Goal: Transaction & Acquisition: Obtain resource

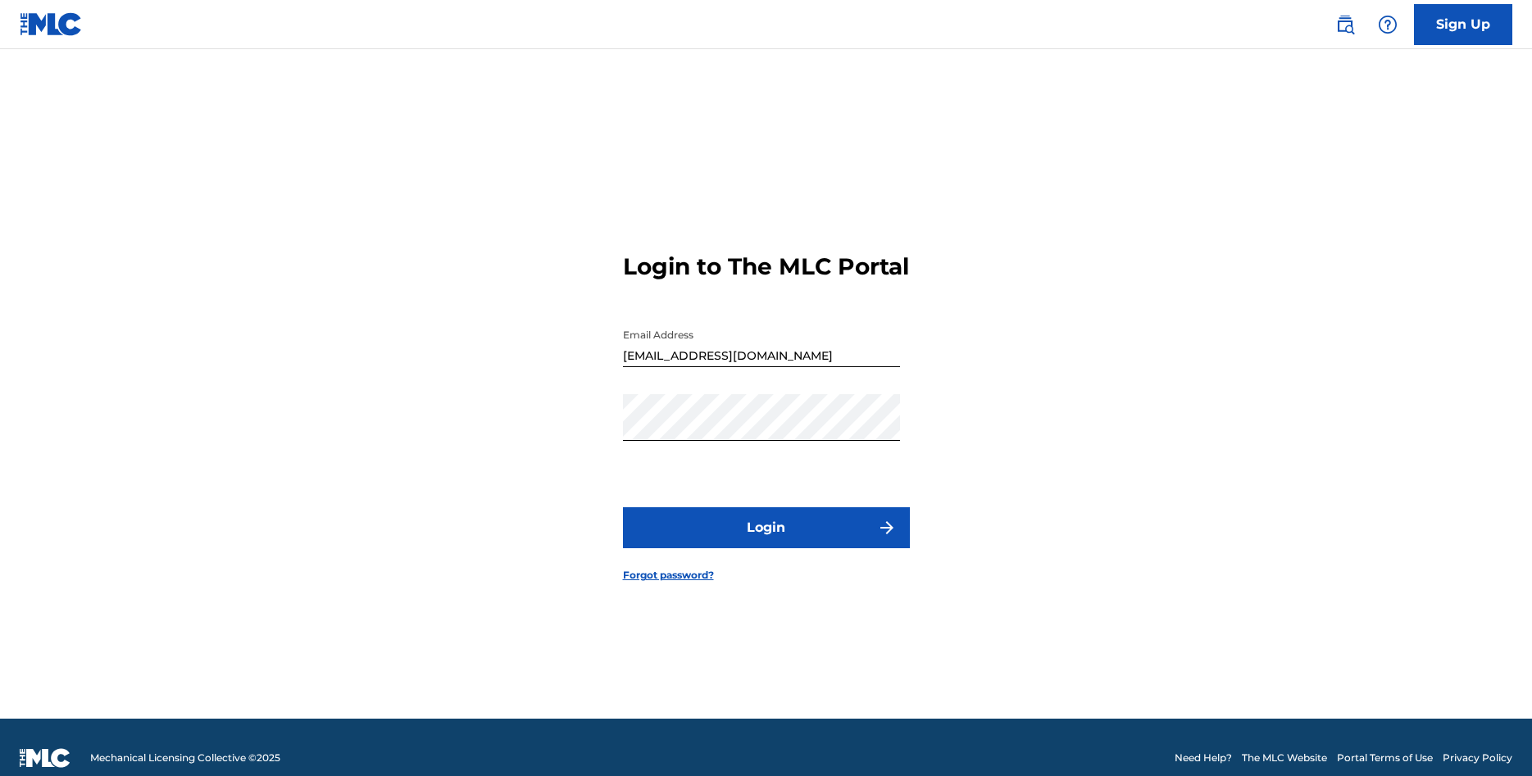
click at [809, 547] on button "Login" at bounding box center [766, 527] width 287 height 41
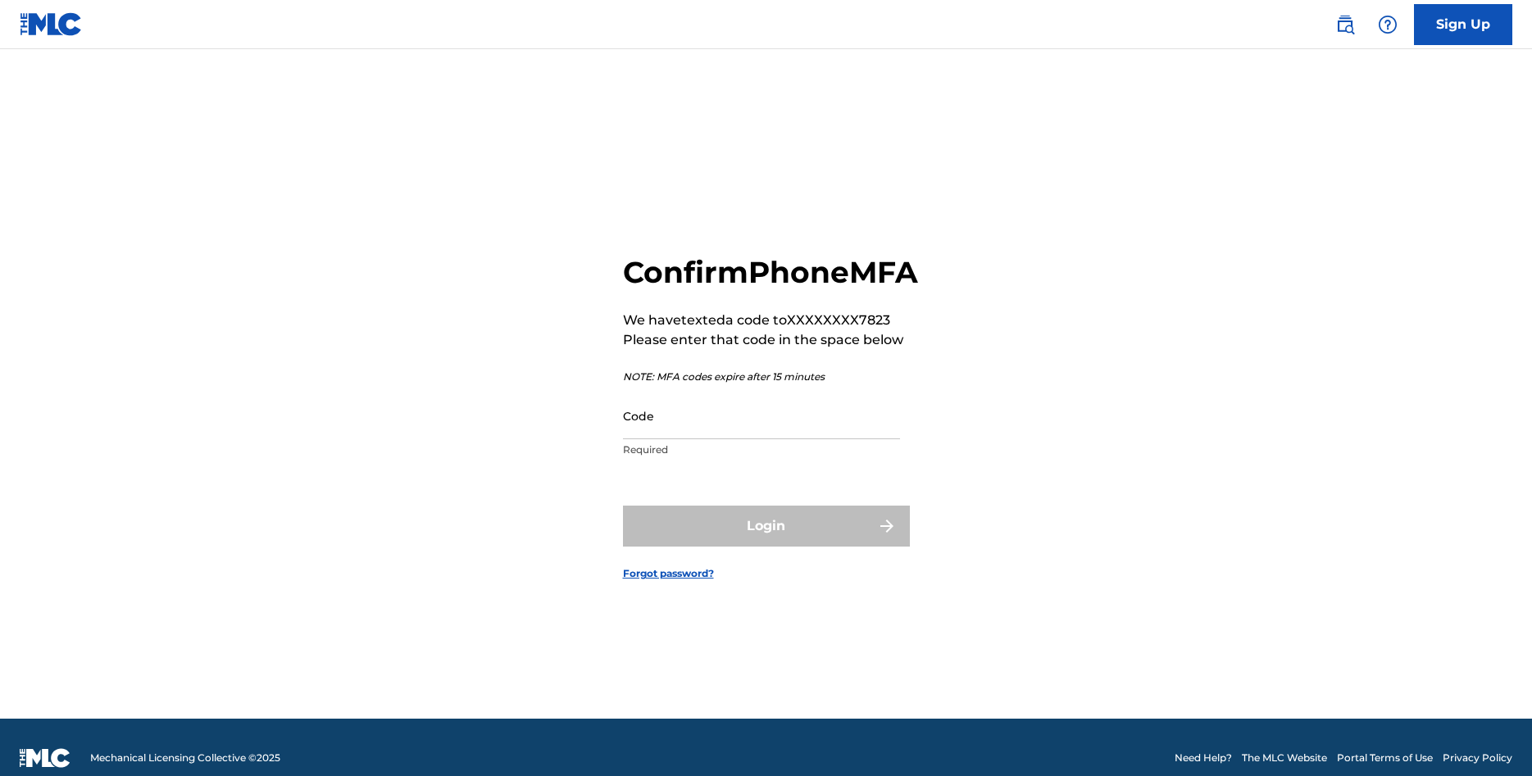
click at [861, 439] on input "Code" at bounding box center [761, 416] width 277 height 47
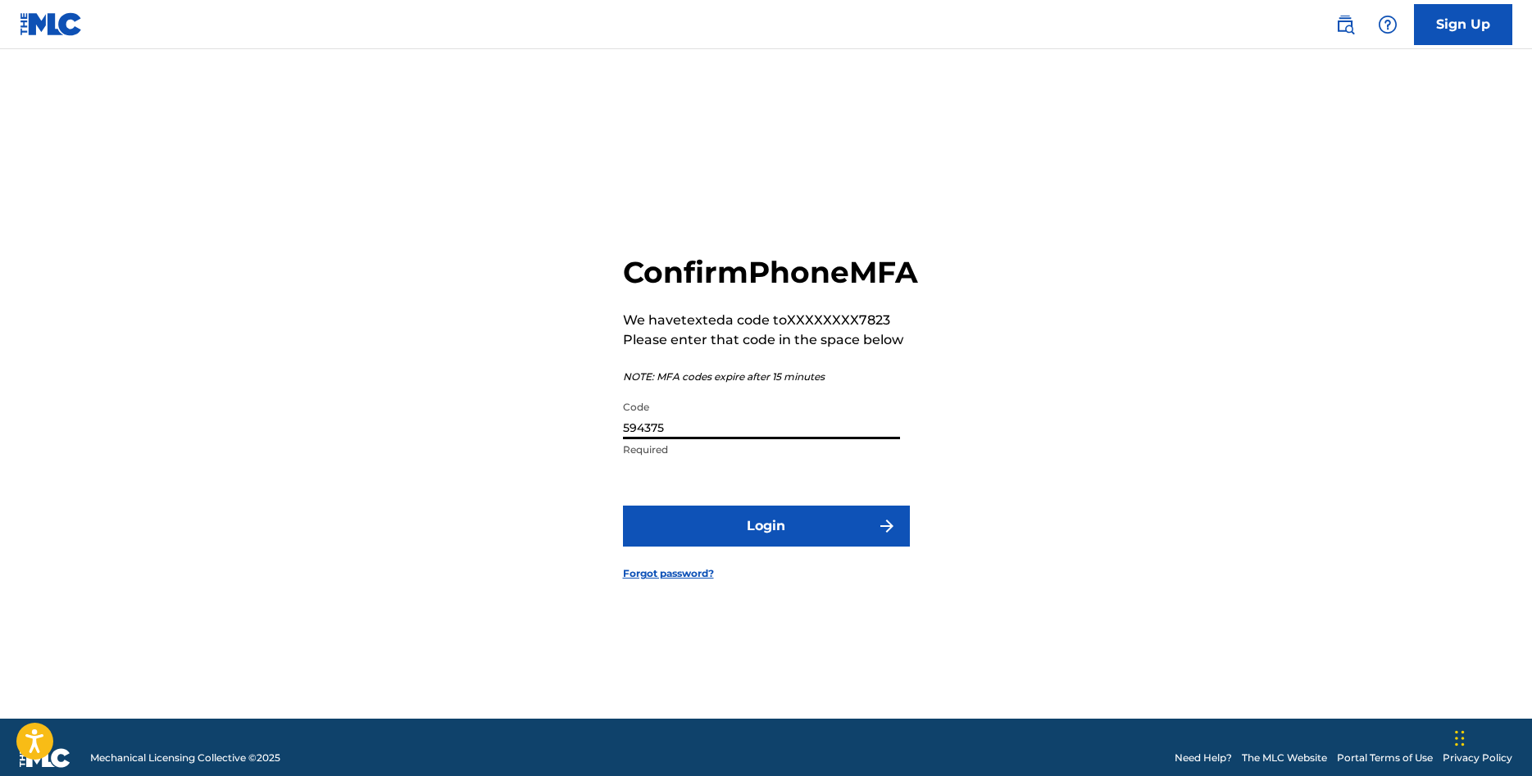
type input "594375"
click at [800, 547] on button "Login" at bounding box center [766, 526] width 287 height 41
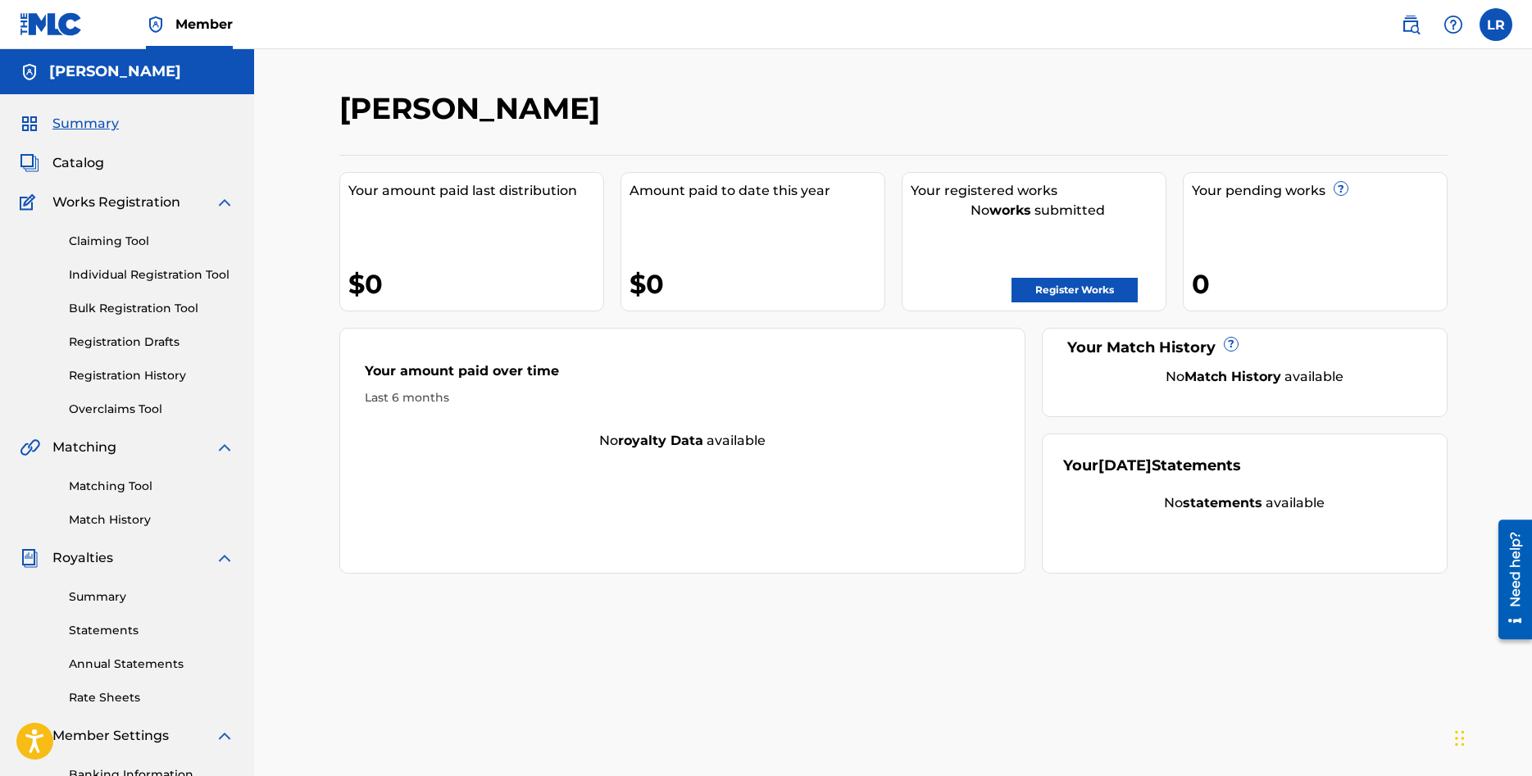
click at [127, 706] on link "Rate Sheets" at bounding box center [152, 697] width 166 height 17
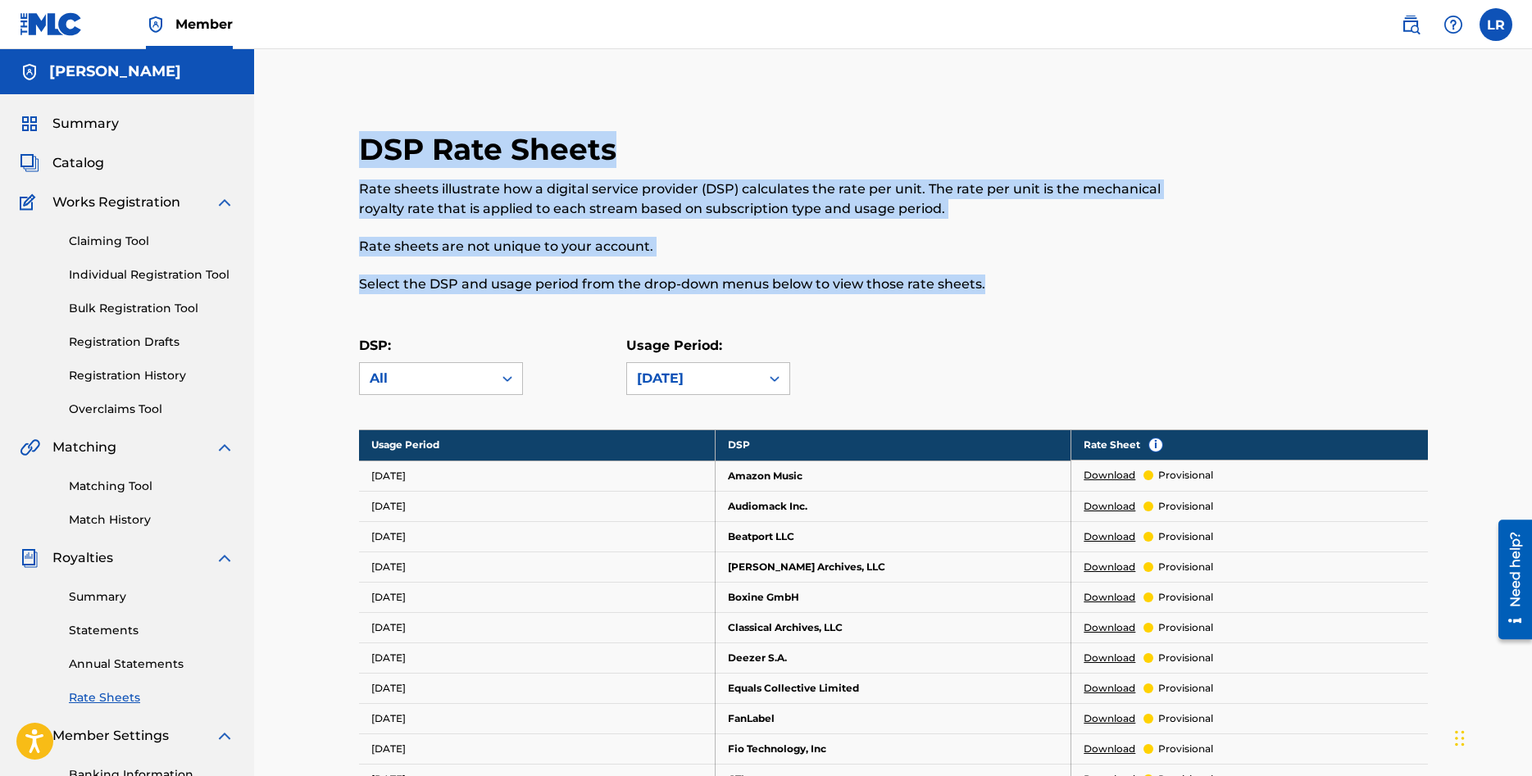
drag, startPoint x: 1001, startPoint y: 292, endPoint x: 322, endPoint y: 146, distance: 694.9
click at [576, 139] on h2 "DSP Rate Sheets" at bounding box center [492, 149] width 266 height 37
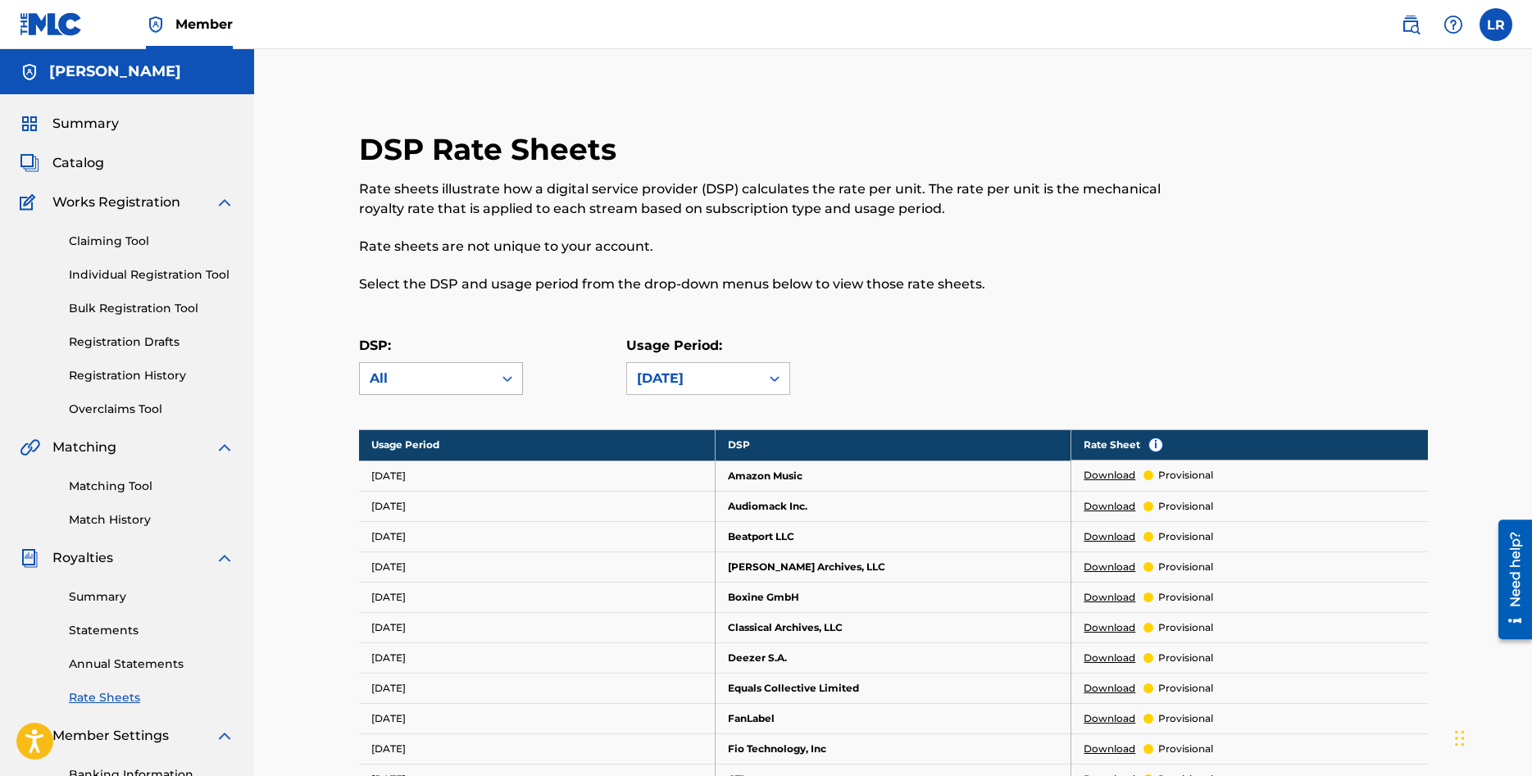
click at [478, 380] on div "All" at bounding box center [426, 379] width 113 height 20
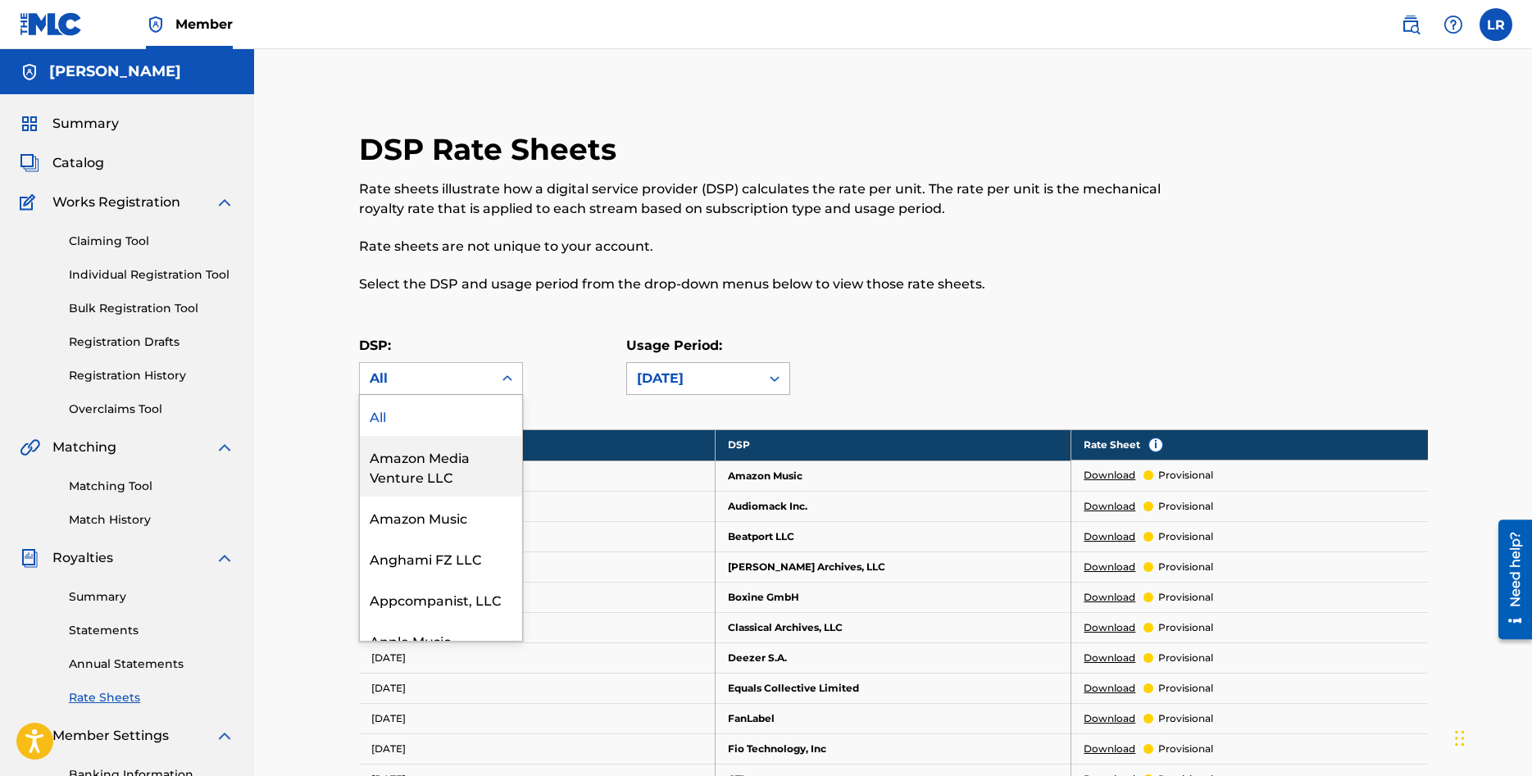
drag, startPoint x: 865, startPoint y: 303, endPoint x: 752, endPoint y: 379, distance: 135.7
click at [859, 307] on div "DSP Rate Sheets Rate sheets illustrate how a digital service provider (DSP) cal…" at bounding box center [770, 222] width 823 height 182
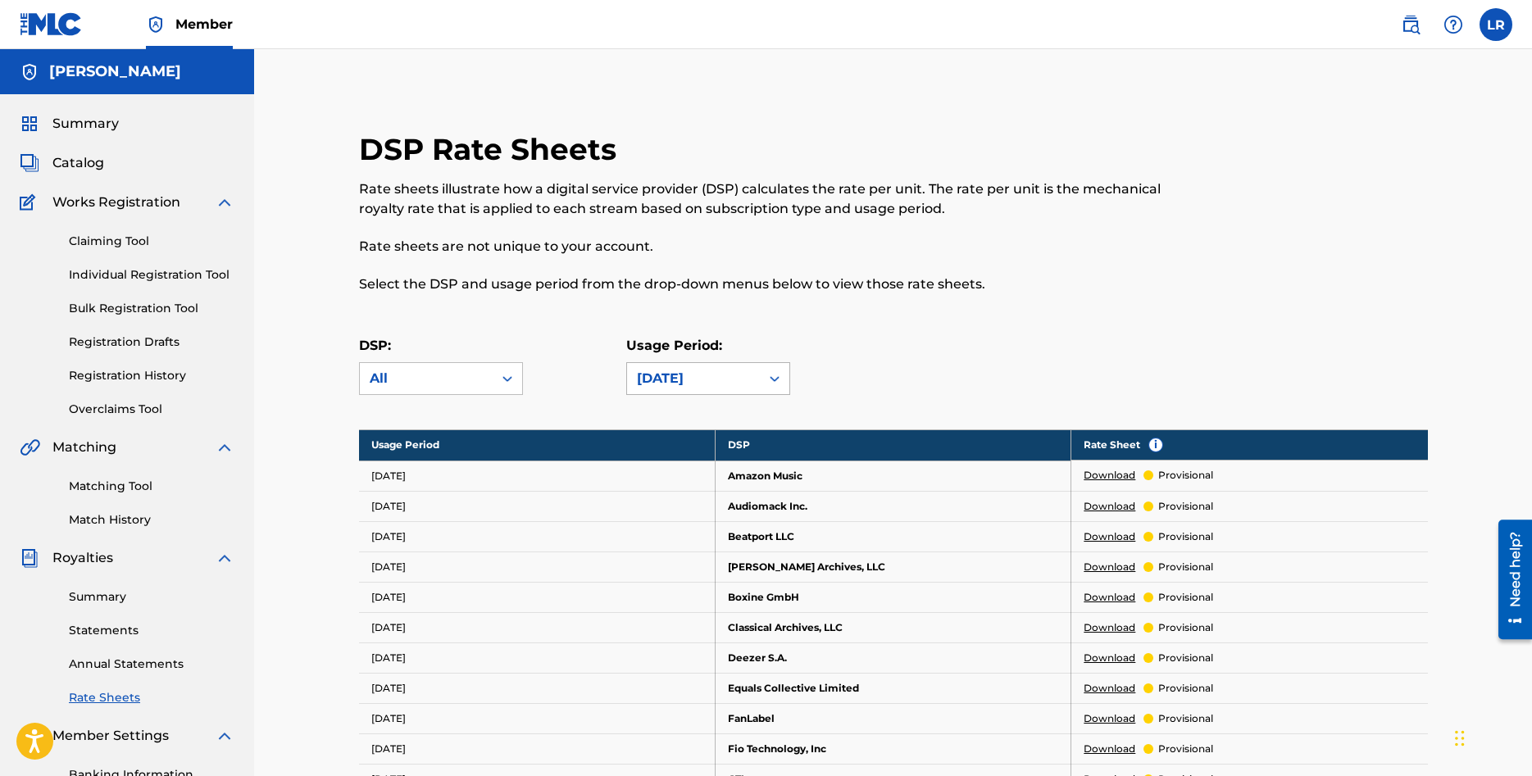
drag, startPoint x: 743, startPoint y: 374, endPoint x: 756, endPoint y: 373, distance: 12.3
click at [745, 374] on div "[DATE]" at bounding box center [693, 379] width 113 height 20
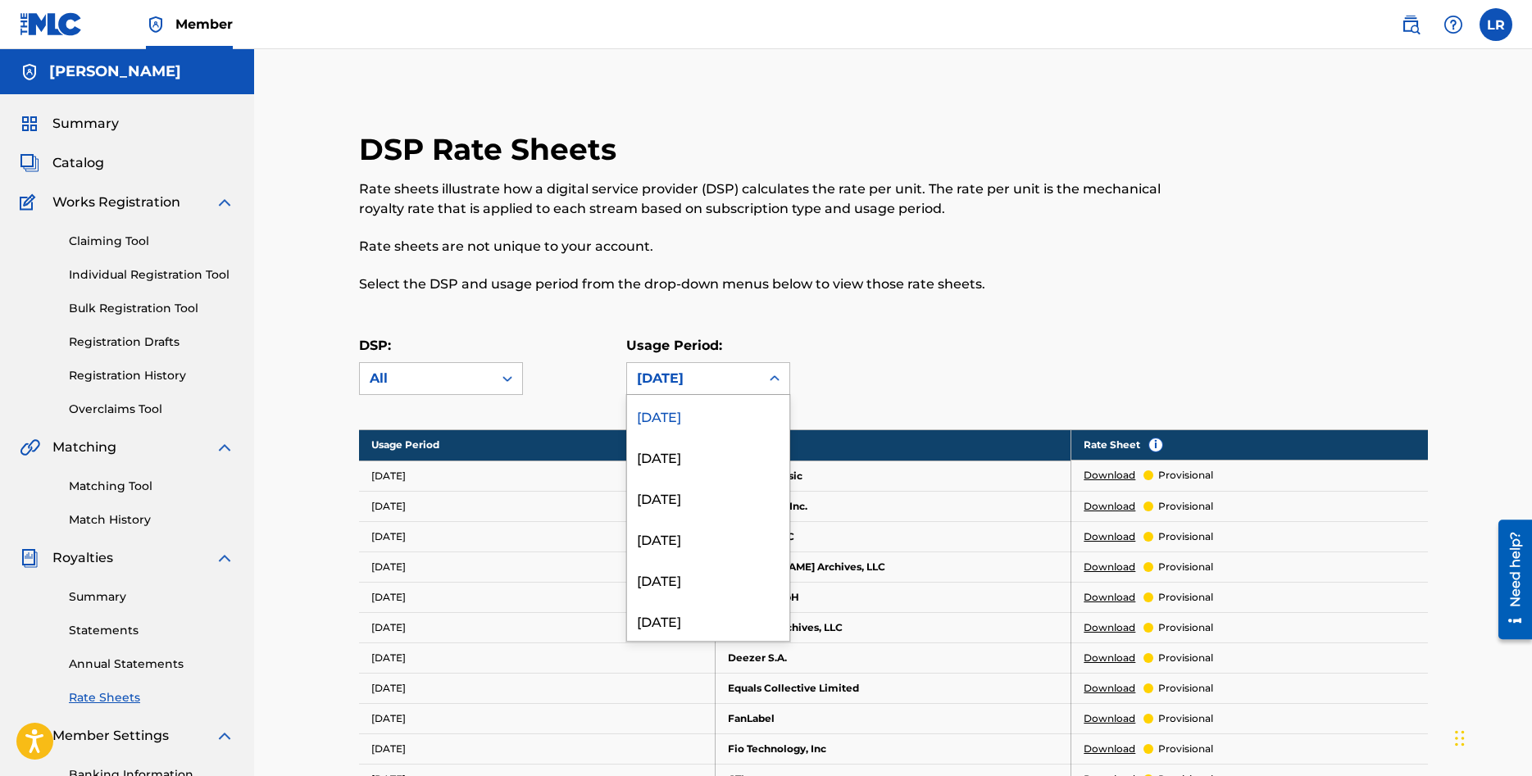
click at [980, 275] on p "Select the DSP and usage period from the drop-down menus below to view those ra…" at bounding box center [770, 285] width 823 height 20
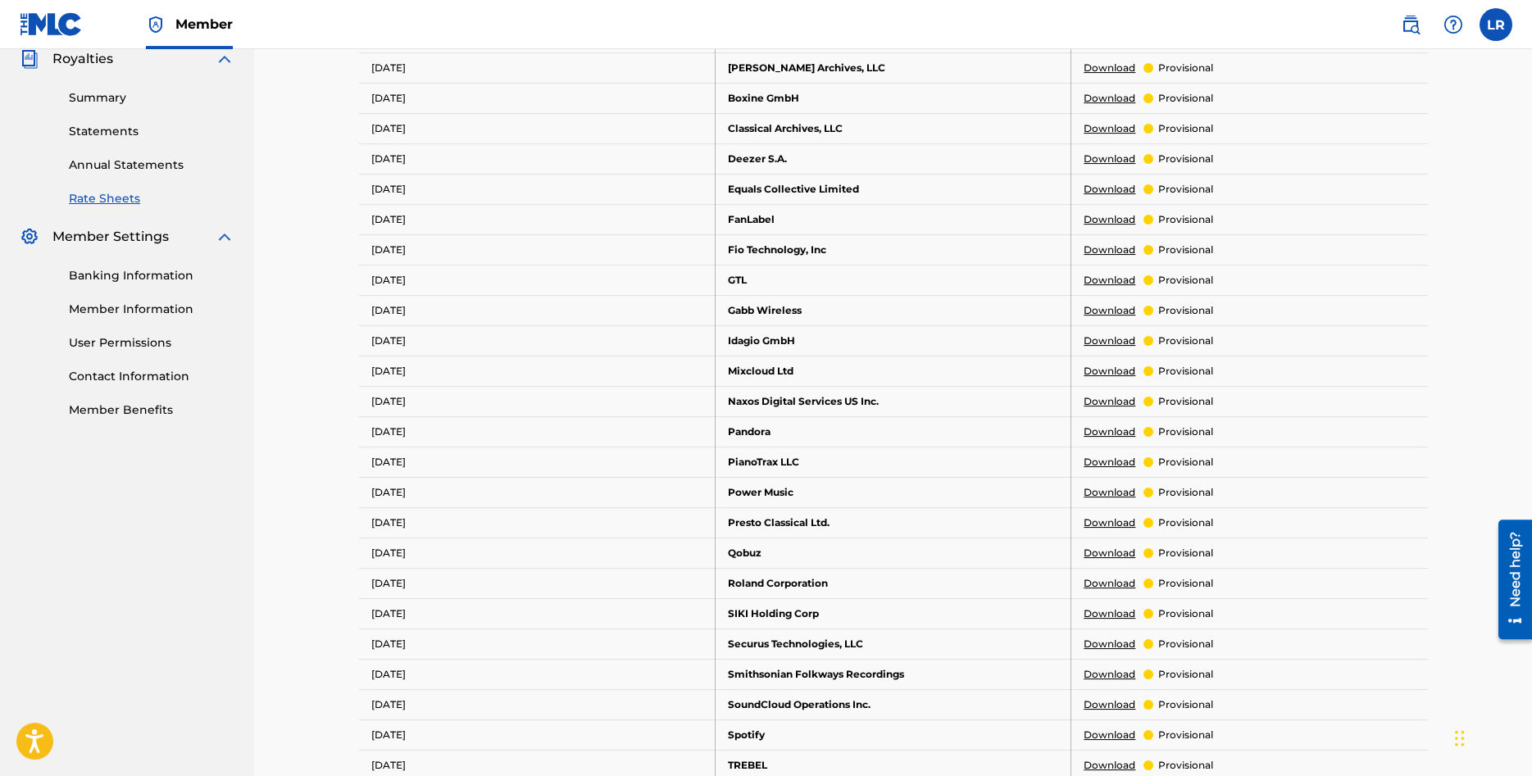
scroll to position [585, 0]
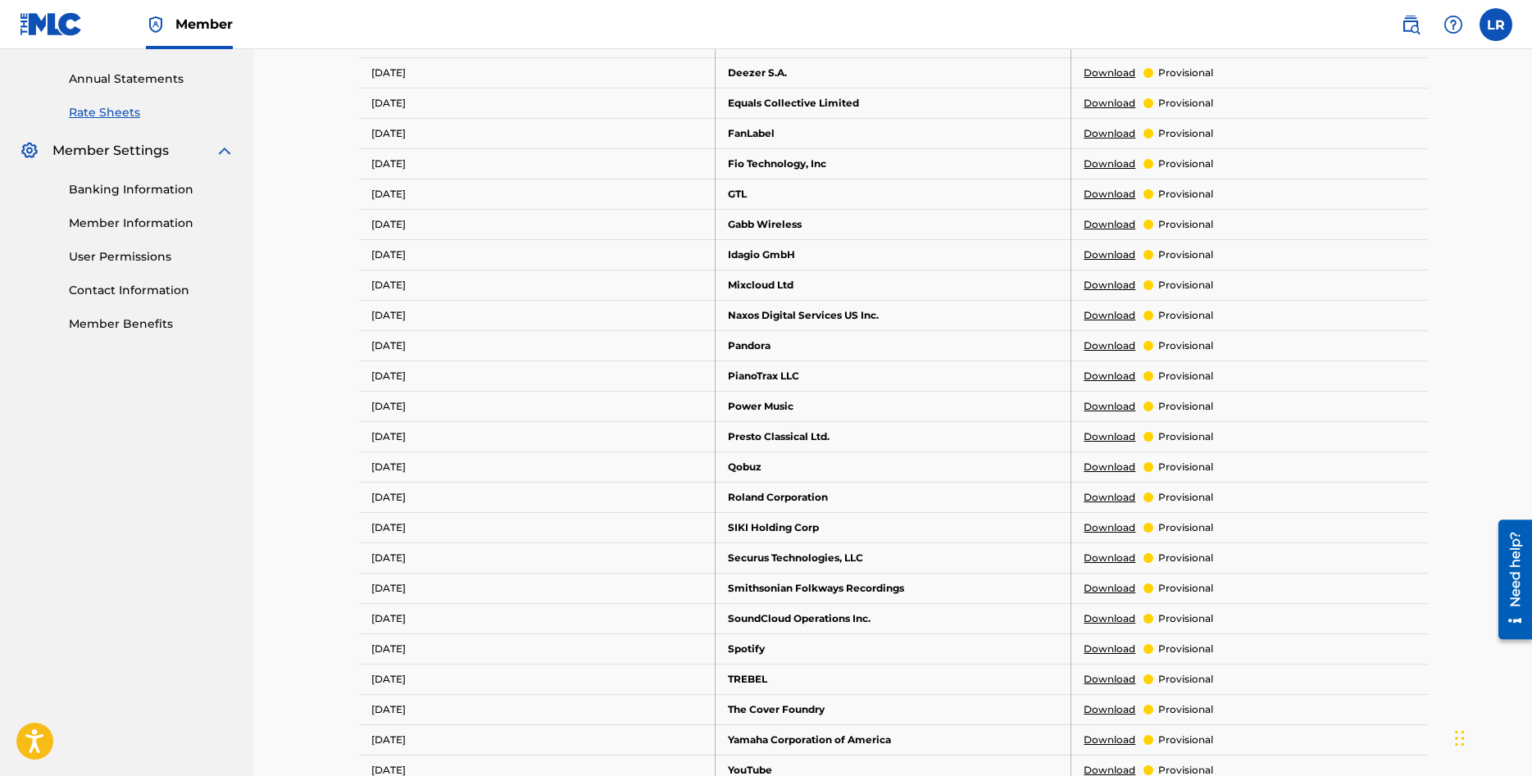
click at [1119, 648] on link "Download" at bounding box center [1109, 649] width 52 height 15
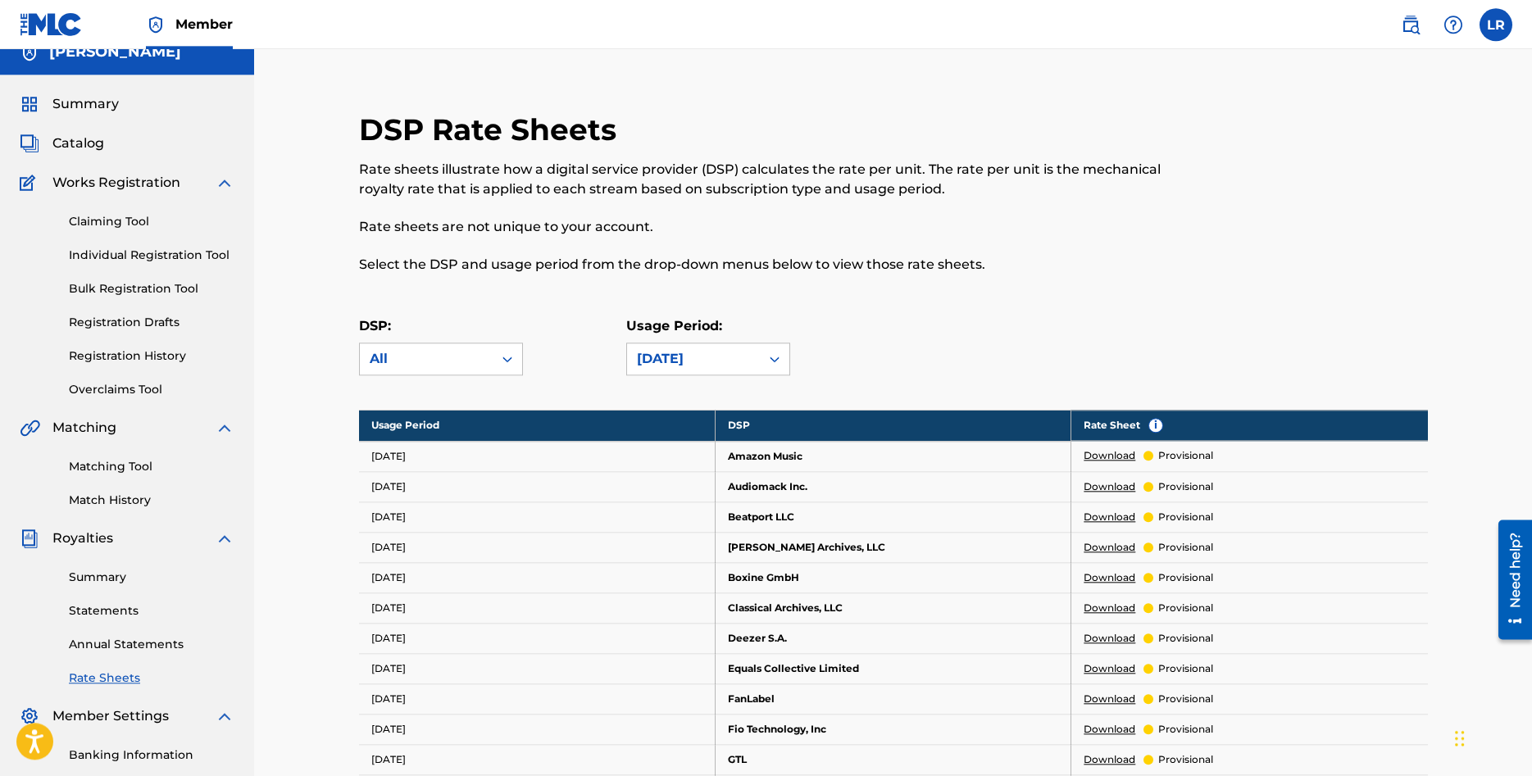
scroll to position [0, 0]
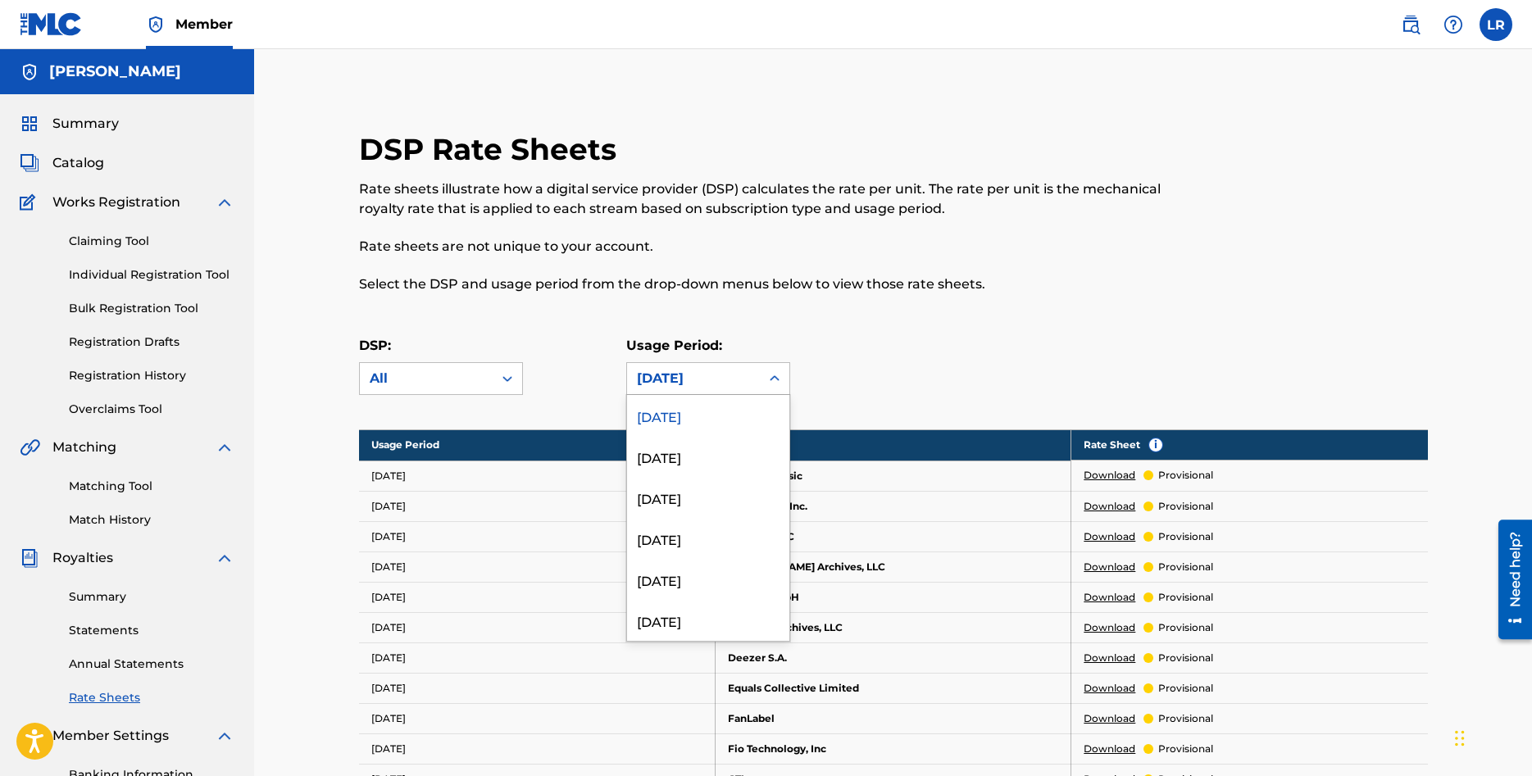
click at [690, 375] on div "[DATE]" at bounding box center [693, 379] width 113 height 20
click at [681, 621] on div "[DATE]" at bounding box center [708, 620] width 162 height 41
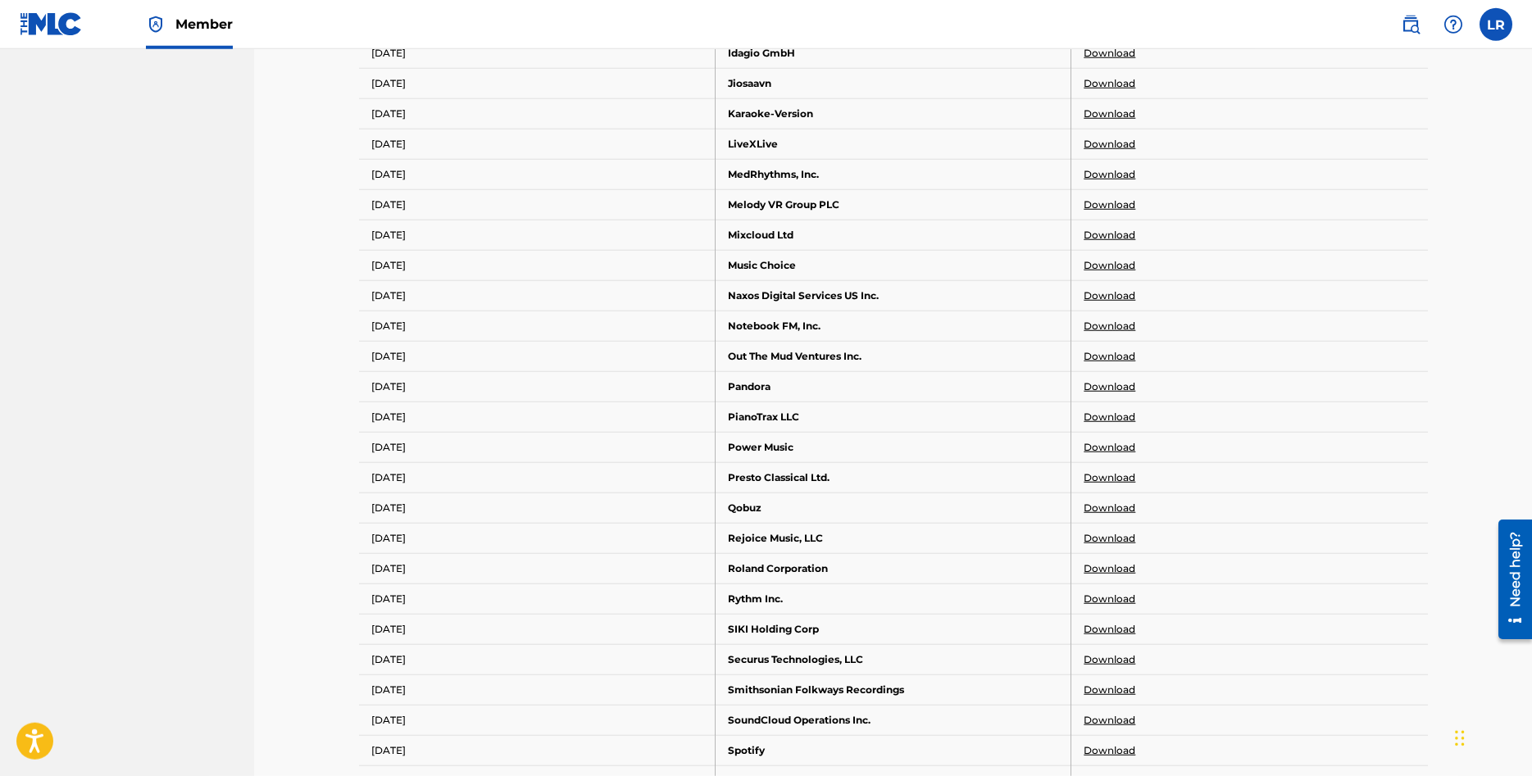
scroll to position [1003, 0]
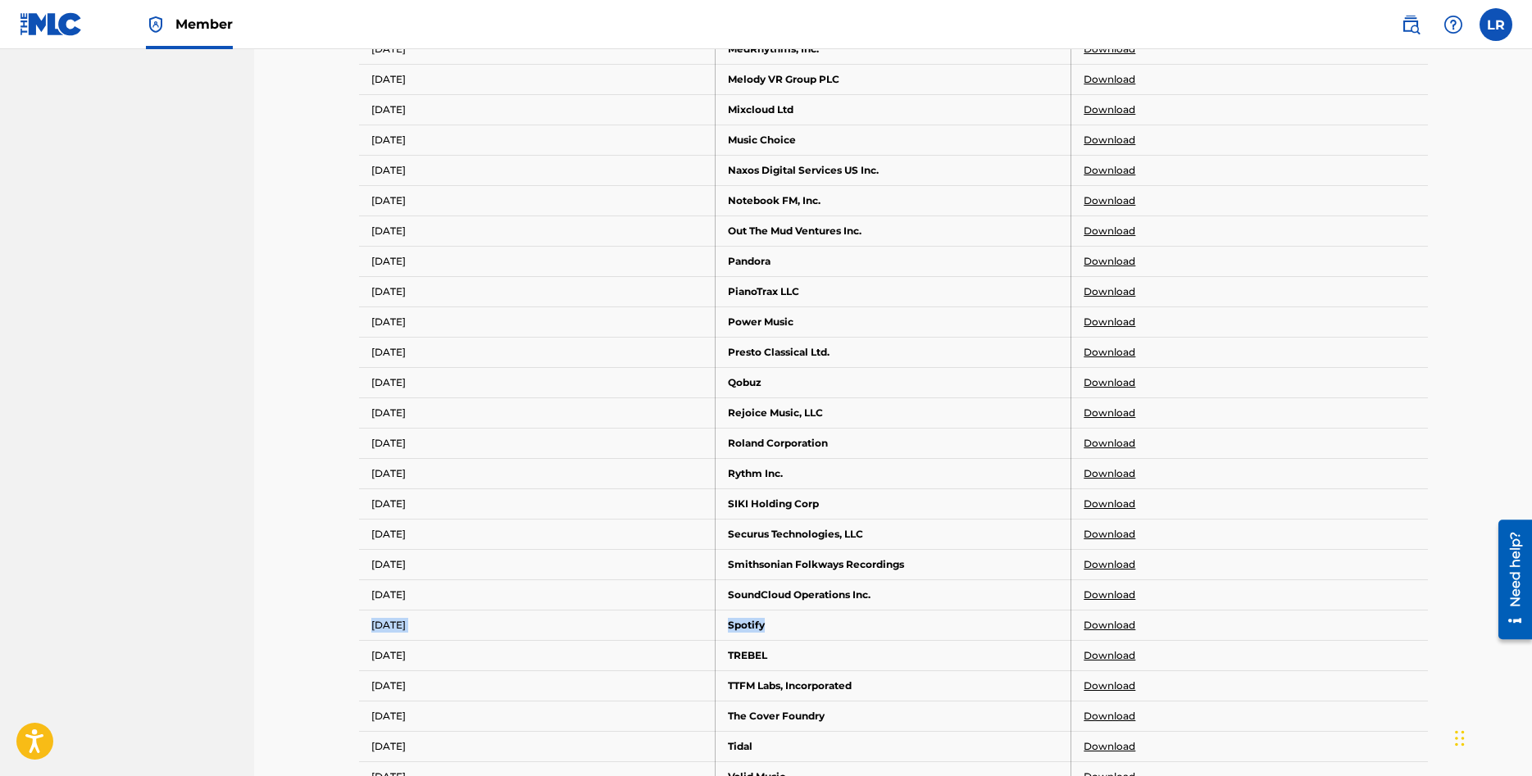
drag, startPoint x: 365, startPoint y: 629, endPoint x: 981, endPoint y: 620, distance: 616.4
click at [981, 620] on tr "[DATE] Spotify Download" at bounding box center [893, 625] width 1069 height 30
click at [1101, 624] on link "Download" at bounding box center [1109, 625] width 52 height 15
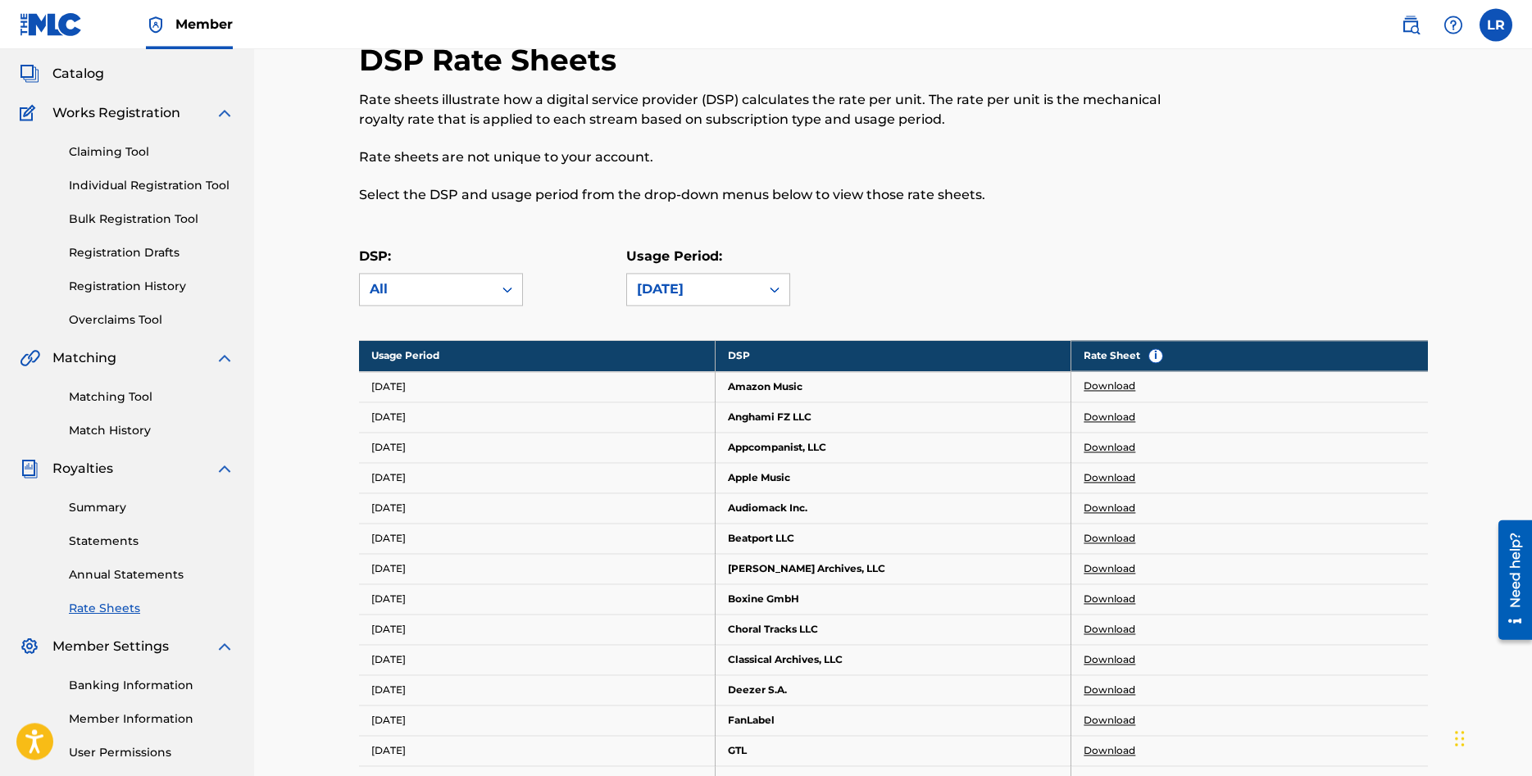
scroll to position [84, 0]
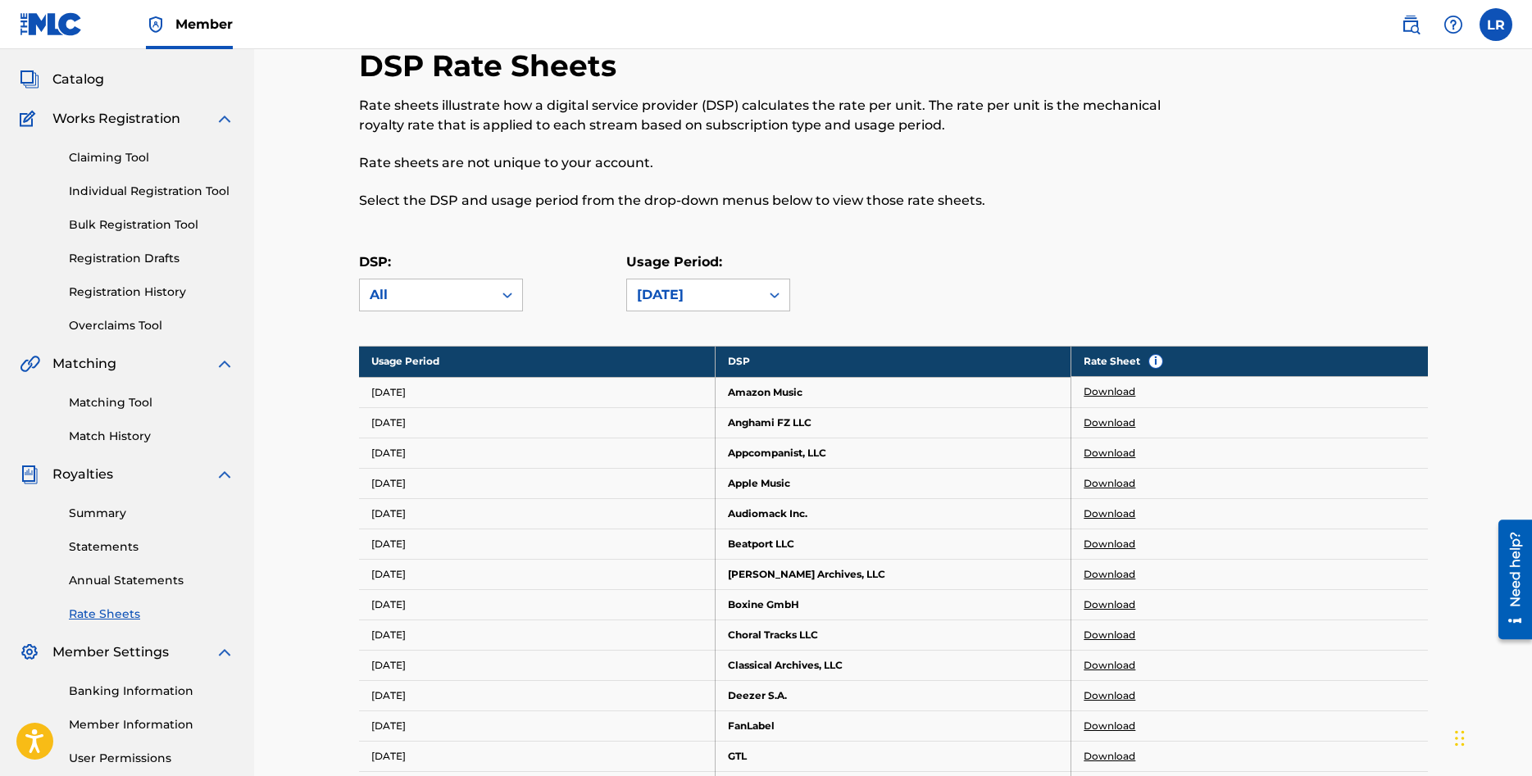
click at [1283, 178] on div at bounding box center [1305, 139] width 246 height 182
click at [1283, 177] on div at bounding box center [1305, 139] width 246 height 182
click at [1281, 175] on div at bounding box center [1305, 139] width 246 height 182
click at [1279, 175] on div at bounding box center [1305, 139] width 246 height 182
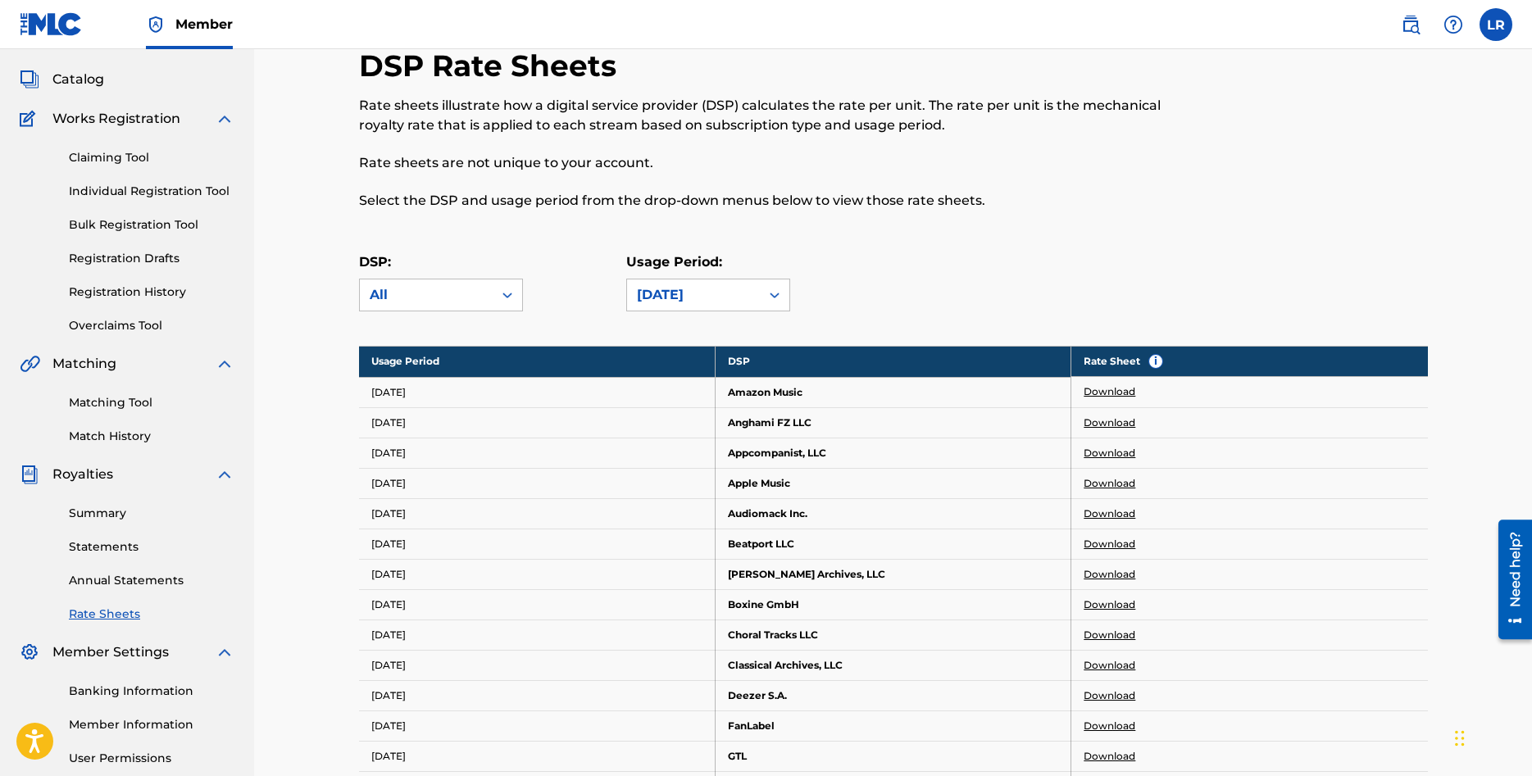
click at [1279, 175] on div at bounding box center [1305, 139] width 246 height 182
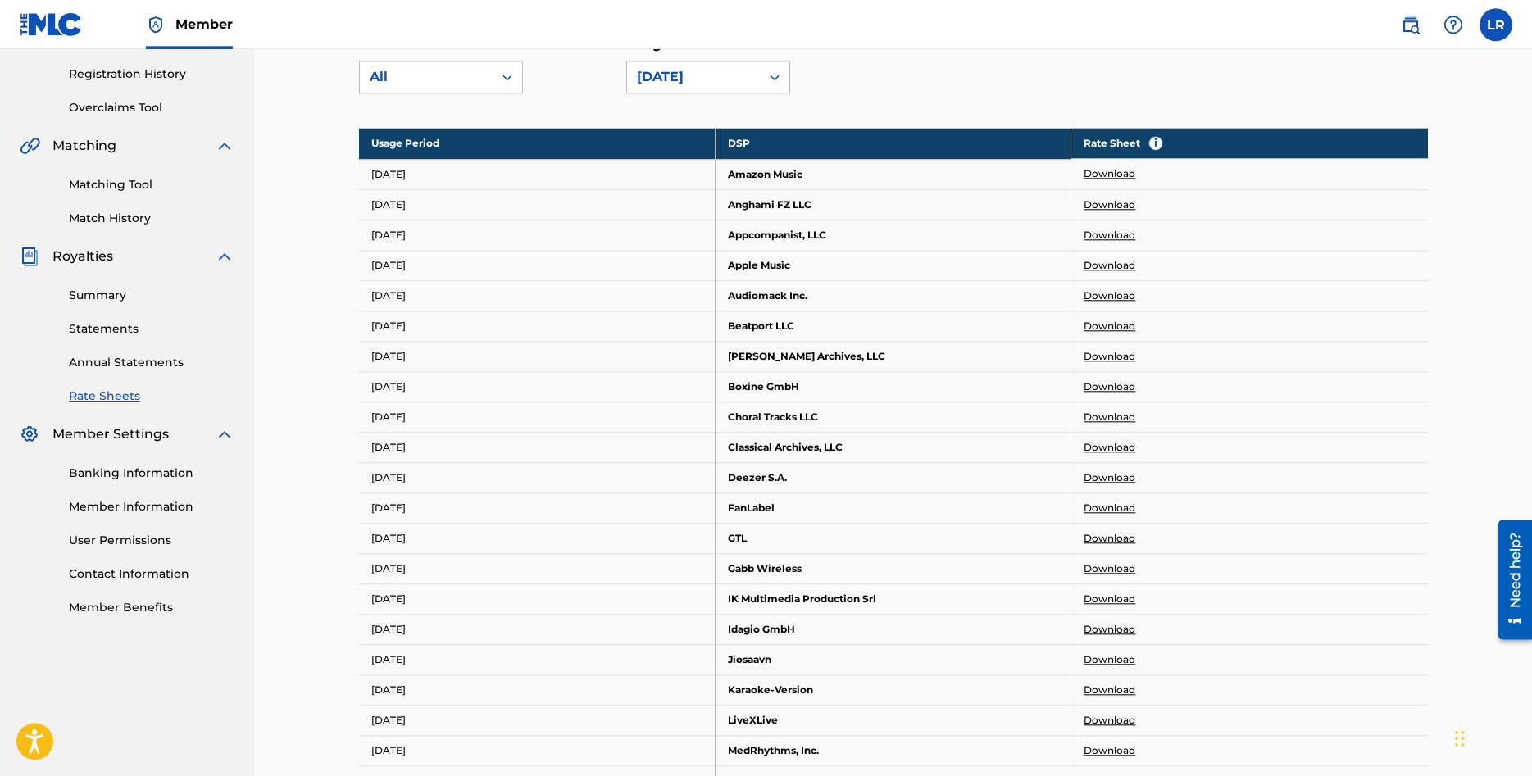
scroll to position [334, 0]
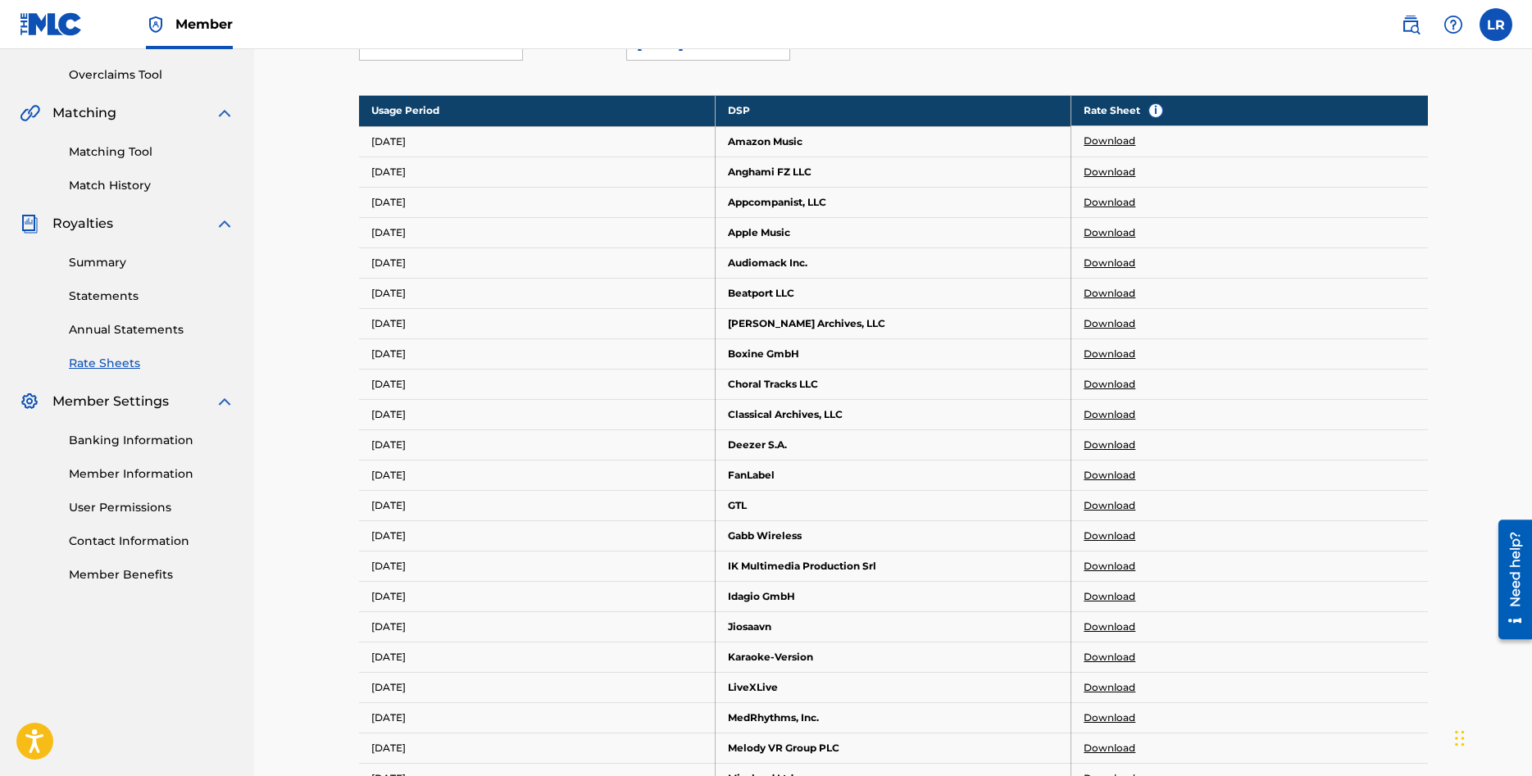
click at [1123, 142] on link "Download" at bounding box center [1109, 141] width 52 height 15
